Goal: Navigation & Orientation: Find specific page/section

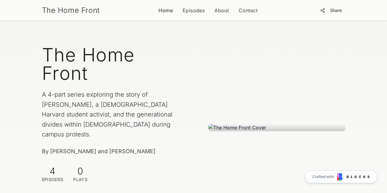
click at [163, 11] on link "Home" at bounding box center [166, 10] width 14 height 7
click at [245, 12] on link "Contact" at bounding box center [248, 10] width 19 height 7
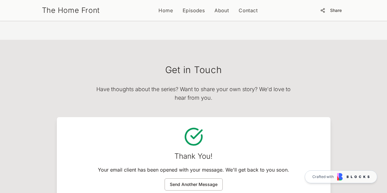
scroll to position [527, 0]
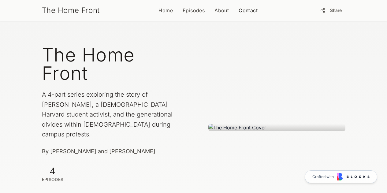
click at [244, 9] on link "Contact" at bounding box center [248, 10] width 19 height 7
click at [219, 11] on link "About" at bounding box center [222, 10] width 14 height 7
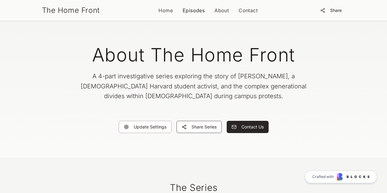
click at [194, 9] on link "Episodes" at bounding box center [194, 10] width 22 height 7
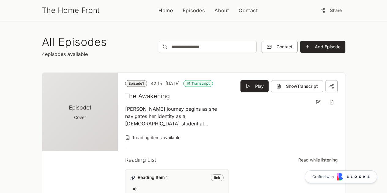
click at [167, 7] on link "Home" at bounding box center [166, 10] width 14 height 7
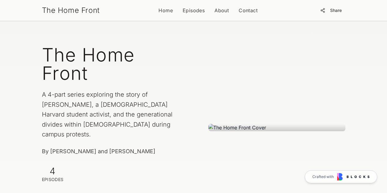
click at [205, 8] on nav "Home Episodes About Contact" at bounding box center [208, 10] width 99 height 7
click at [219, 9] on link "About" at bounding box center [222, 10] width 14 height 7
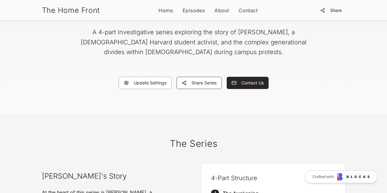
scroll to position [44, 0]
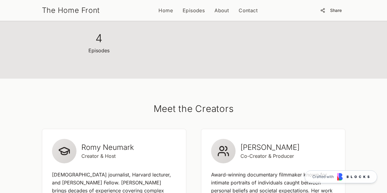
click at [225, 79] on section "Meet the Creators Romy Neumark Creator & Host Israeli journalist, Harvard lectu…" at bounding box center [193, 173] width 387 height 189
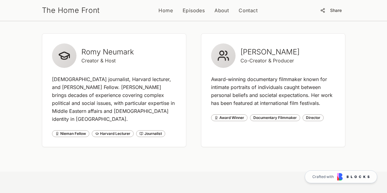
scroll to position [470, 0]
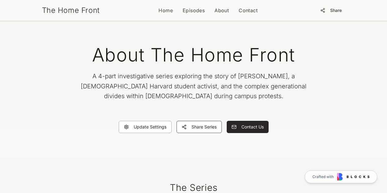
click at [167, 18] on div "The Home Front Home Episodes About Contact Share" at bounding box center [194, 10] width 314 height 21
click at [169, 8] on link "Home" at bounding box center [166, 10] width 14 height 7
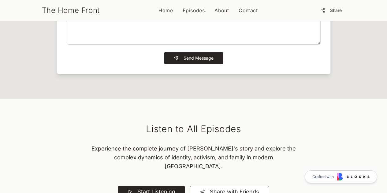
scroll to position [822, 0]
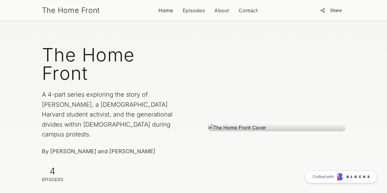
click at [165, 9] on link "Home" at bounding box center [166, 10] width 14 height 7
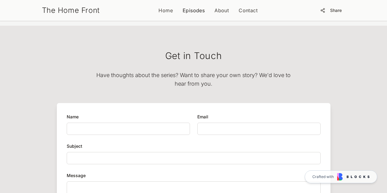
click at [192, 10] on link "Episodes" at bounding box center [194, 10] width 22 height 7
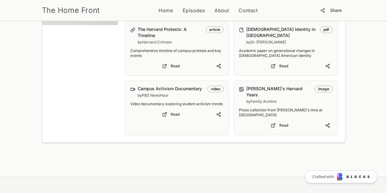
scroll to position [697, 0]
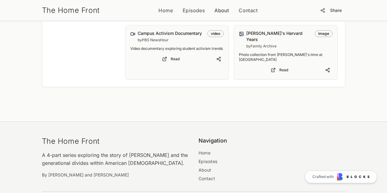
click at [220, 10] on link "About" at bounding box center [222, 10] width 14 height 7
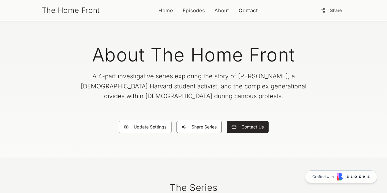
click at [248, 11] on link "Contact" at bounding box center [248, 10] width 19 height 7
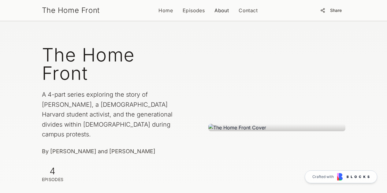
click at [218, 12] on link "About" at bounding box center [222, 10] width 14 height 7
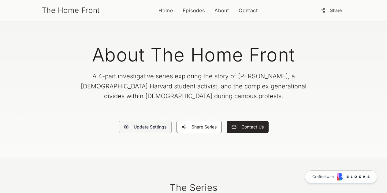
click at [138, 128] on button "Update Settings" at bounding box center [145, 127] width 53 height 12
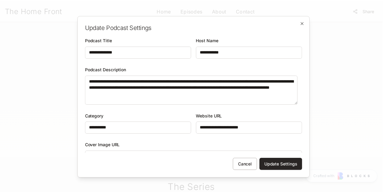
scroll to position [10, 0]
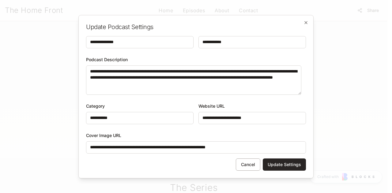
click at [310, 24] on div "**********" at bounding box center [195, 96] width 235 height 163
click at [304, 23] on icon "button" at bounding box center [305, 22] width 5 height 5
